Goal: Task Accomplishment & Management: Manage account settings

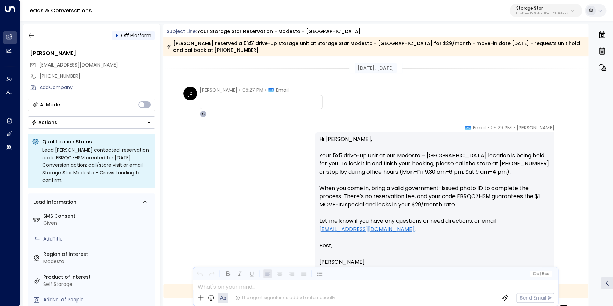
click at [26, 36] on button "button" at bounding box center [31, 35] width 12 height 12
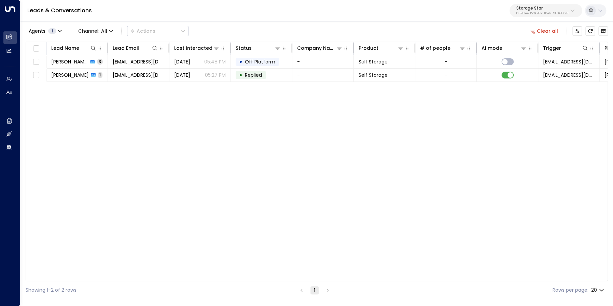
click at [549, 33] on button "Clear all" at bounding box center [544, 31] width 34 height 10
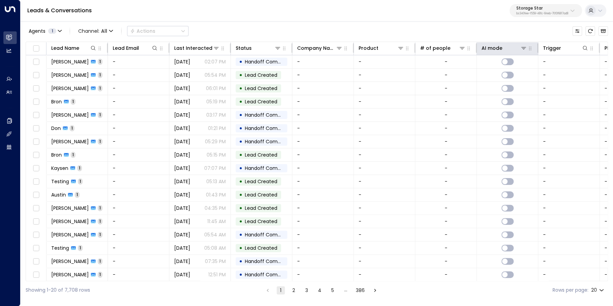
scroll to position [0, 0]
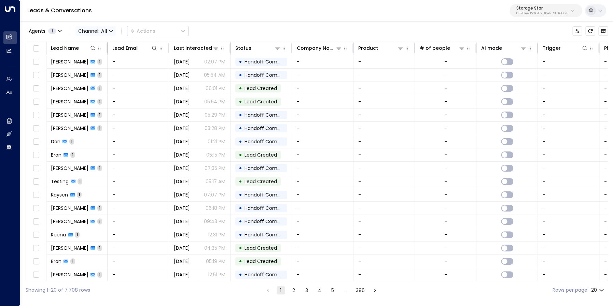
click at [104, 33] on span "All" at bounding box center [104, 30] width 6 height 5
click at [96, 96] on li "Voice" at bounding box center [100, 95] width 44 height 11
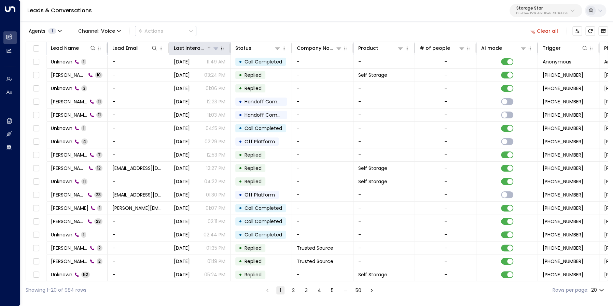
click at [197, 52] on div "Last Interacted" at bounding box center [190, 48] width 32 height 8
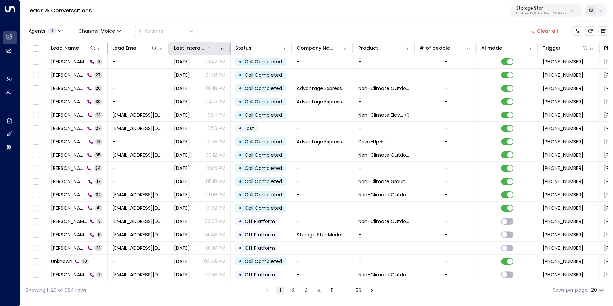
click at [197, 52] on div "Last Interacted" at bounding box center [190, 48] width 32 height 8
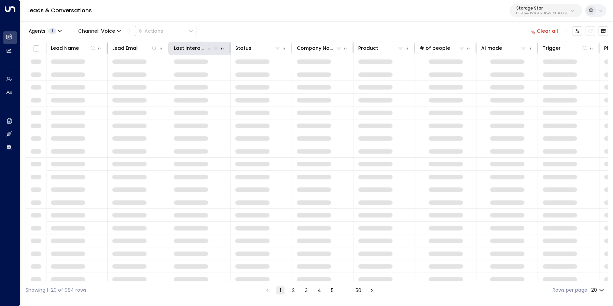
scroll to position [0, 1]
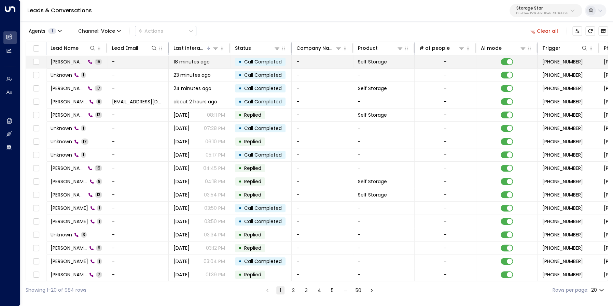
click at [68, 62] on span "[PERSON_NAME]" at bounding box center [68, 61] width 35 height 7
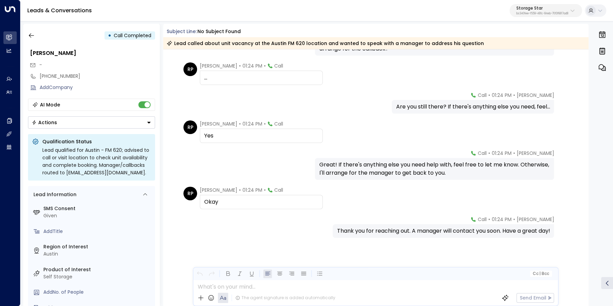
scroll to position [319, 0]
click at [27, 36] on button "button" at bounding box center [31, 35] width 12 height 12
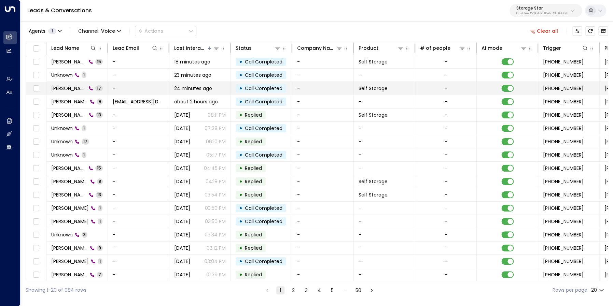
click at [69, 87] on span "[PERSON_NAME]" at bounding box center [68, 88] width 35 height 7
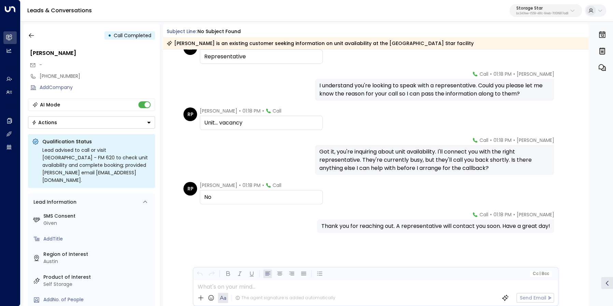
scroll to position [400, 0]
click at [37, 35] on button "button" at bounding box center [31, 35] width 12 height 12
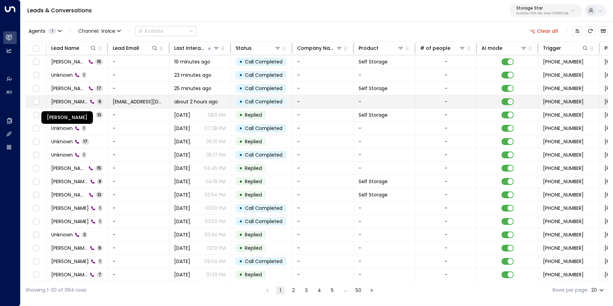
click at [64, 101] on span "[PERSON_NAME]" at bounding box center [69, 101] width 37 height 7
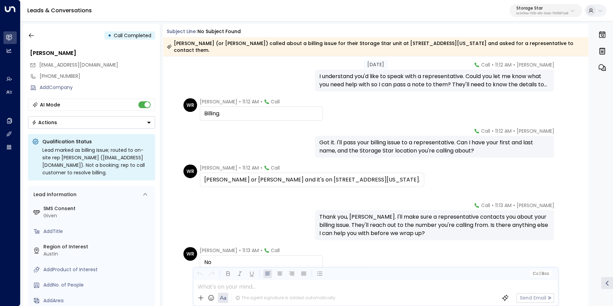
scroll to position [76, 0]
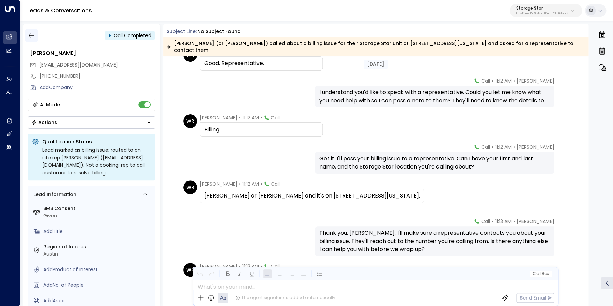
click at [27, 33] on button "button" at bounding box center [31, 35] width 12 height 12
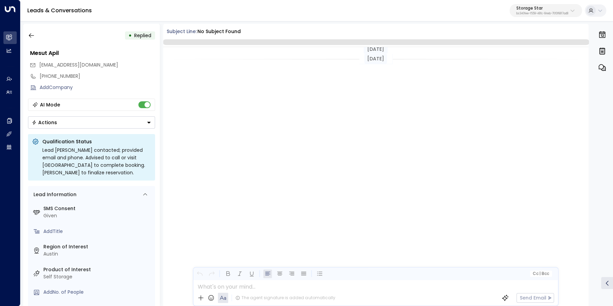
scroll to position [379, 0]
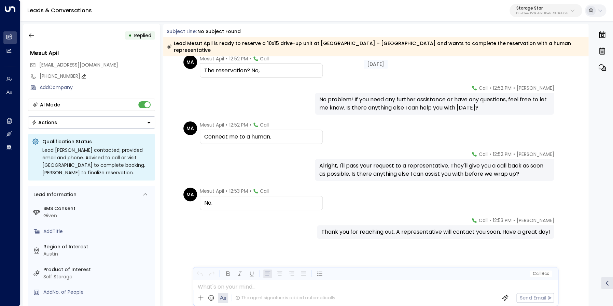
click at [60, 77] on div "[PHONE_NUMBER]" at bounding box center [97, 76] width 115 height 7
click at [60, 77] on input "**********" at bounding box center [96, 76] width 113 height 7
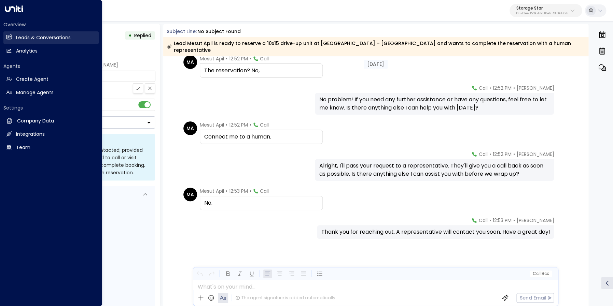
click at [11, 35] on icon at bounding box center [10, 38] width 4 height 6
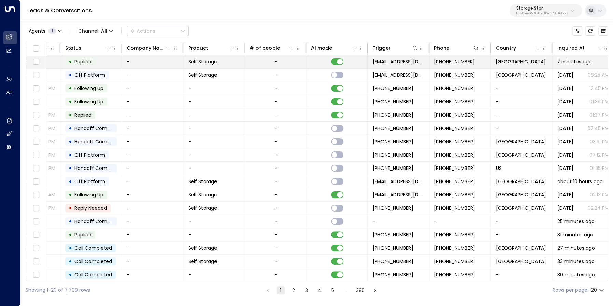
scroll to position [0, 190]
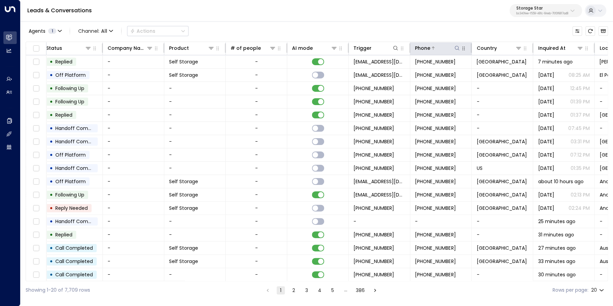
click at [458, 50] on icon at bounding box center [456, 47] width 5 height 5
type input "**********"
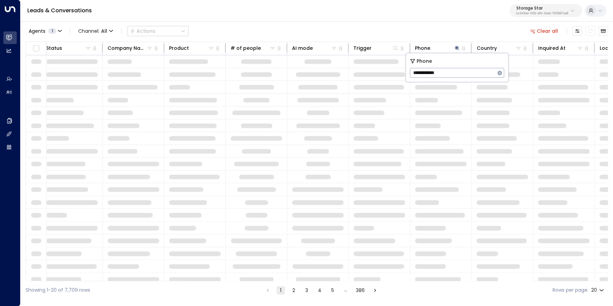
click at [435, 28] on div "Agents 1 Channel: All Actions Clear all" at bounding box center [317, 31] width 583 height 14
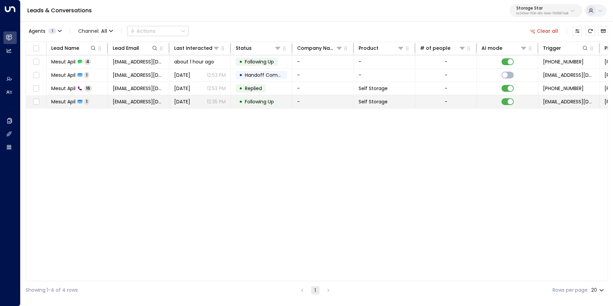
click at [65, 97] on td "Mesut Apil 1" at bounding box center [76, 101] width 61 height 13
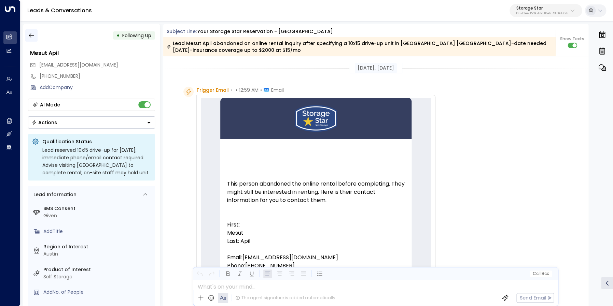
click at [33, 38] on icon "button" at bounding box center [31, 35] width 7 height 7
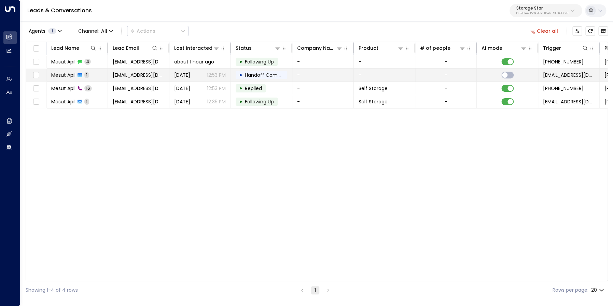
click at [62, 73] on span "Mesut Apil" at bounding box center [63, 75] width 24 height 7
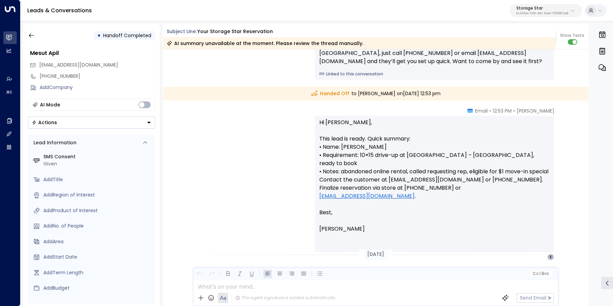
scroll to position [236, 0]
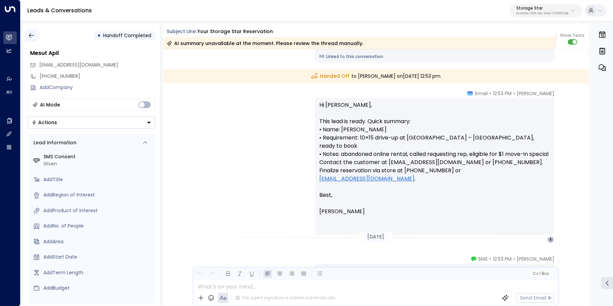
click at [34, 36] on icon "button" at bounding box center [31, 35] width 7 height 7
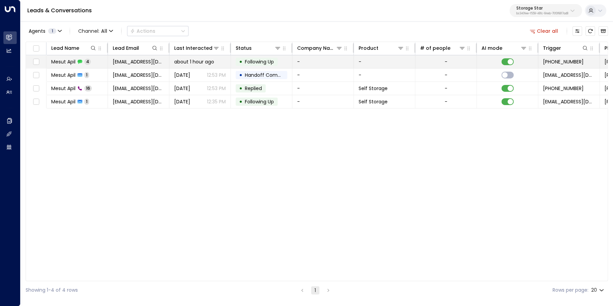
click at [56, 59] on span "Mesut Apil" at bounding box center [63, 61] width 24 height 7
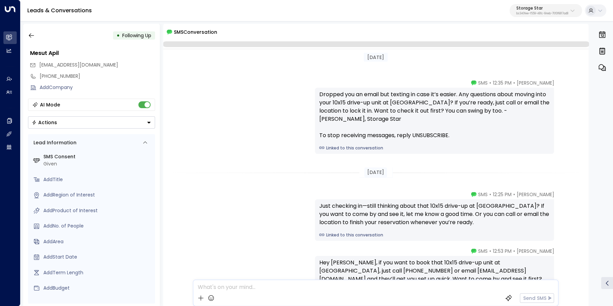
scroll to position [135, 0]
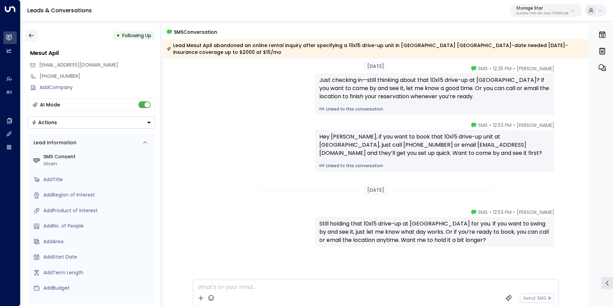
click at [29, 36] on icon "button" at bounding box center [31, 35] width 5 height 4
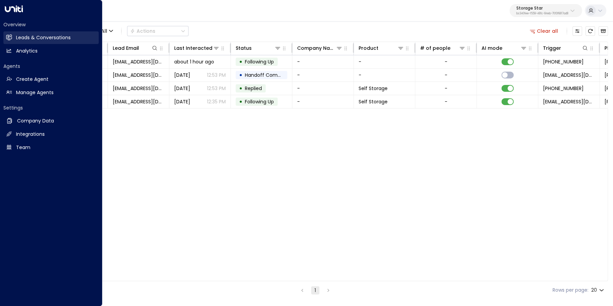
click at [12, 37] on icon at bounding box center [9, 37] width 6 height 4
